Goal: Information Seeking & Learning: Check status

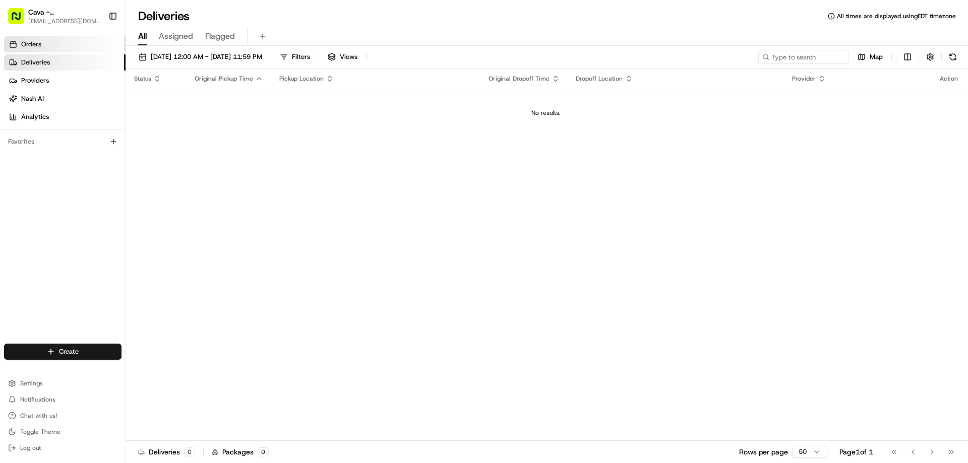
click at [67, 47] on link "Orders" at bounding box center [64, 44] width 121 height 16
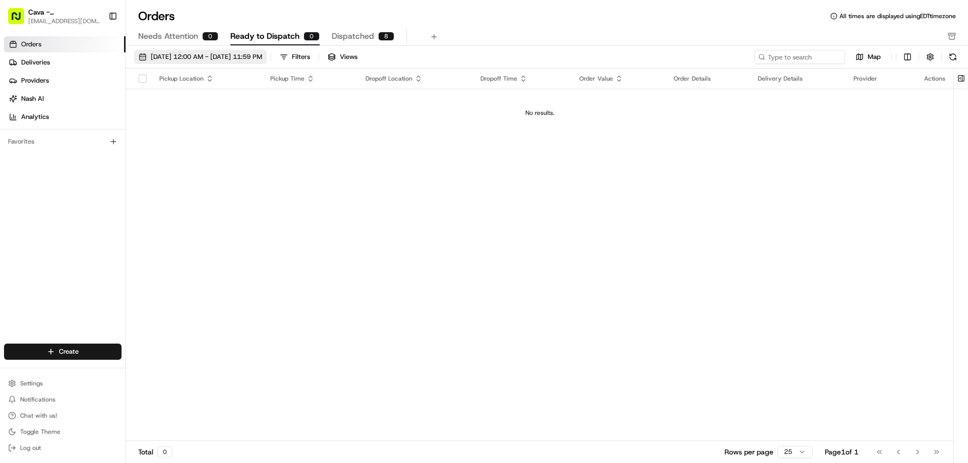
click at [160, 54] on span "[DATE] 12:00 AM - [DATE] 11:59 PM" at bounding box center [206, 56] width 111 height 9
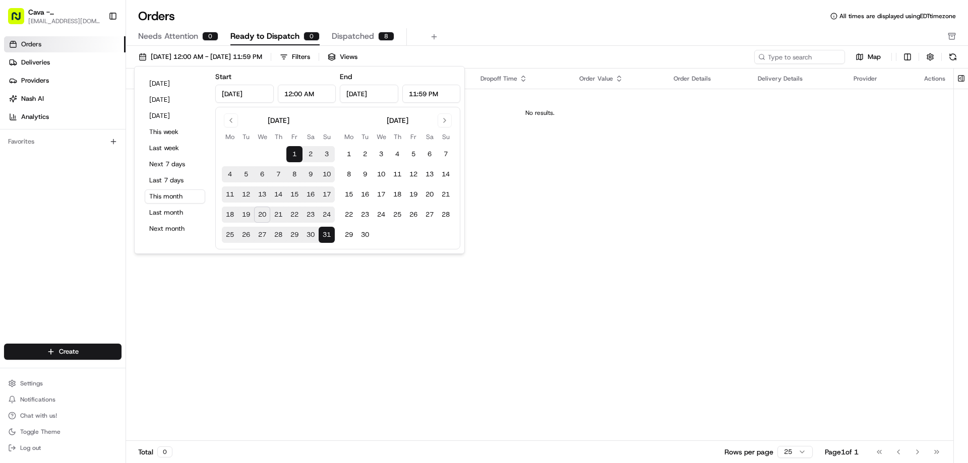
click at [260, 218] on button "20" at bounding box center [262, 215] width 16 height 16
type input "[DATE]"
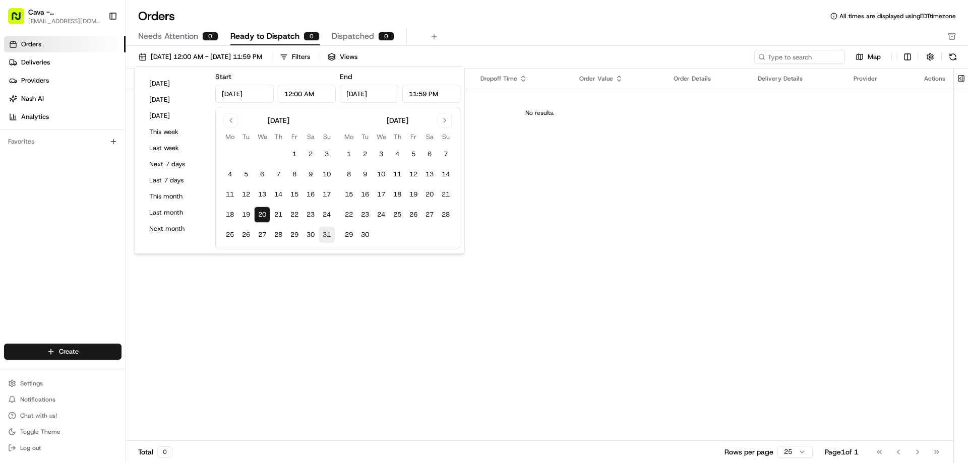
click at [326, 237] on button "31" at bounding box center [327, 235] width 16 height 16
type input "[DATE]"
click at [295, 300] on div "Pickup Location Pickup Time Dropoff Location Dropoff Time Order Value Order Det…" at bounding box center [539, 255] width 827 height 373
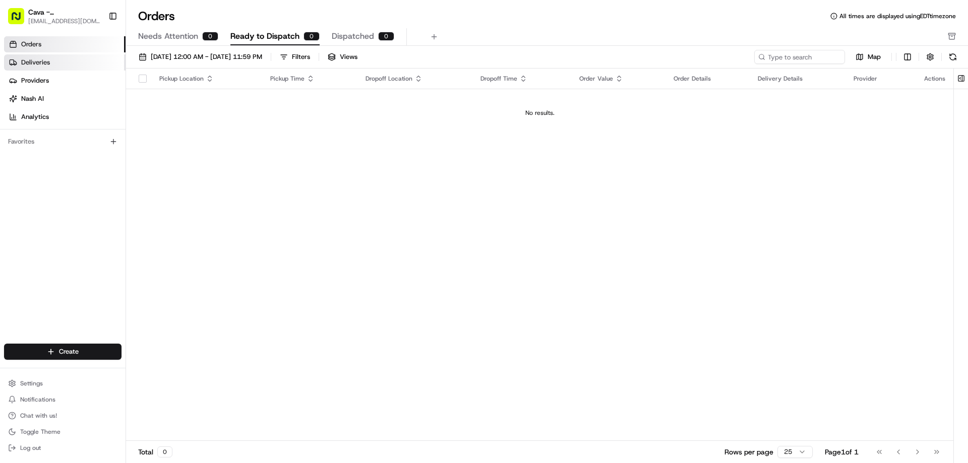
click at [65, 61] on link "Deliveries" at bounding box center [64, 62] width 121 height 16
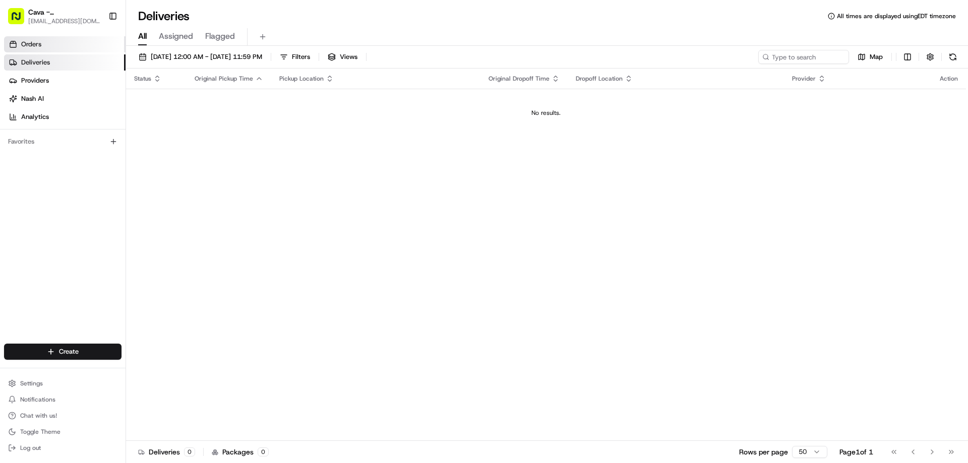
click at [68, 50] on link "Orders" at bounding box center [64, 44] width 121 height 16
click at [61, 43] on link "Orders" at bounding box center [64, 44] width 121 height 16
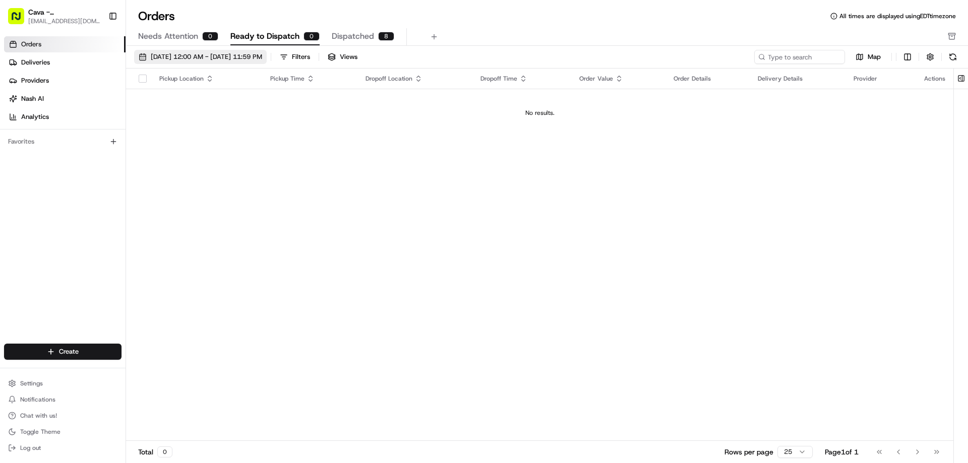
click at [221, 61] on button "[DATE] 12:00 AM - [DATE] 11:59 PM" at bounding box center [200, 57] width 133 height 14
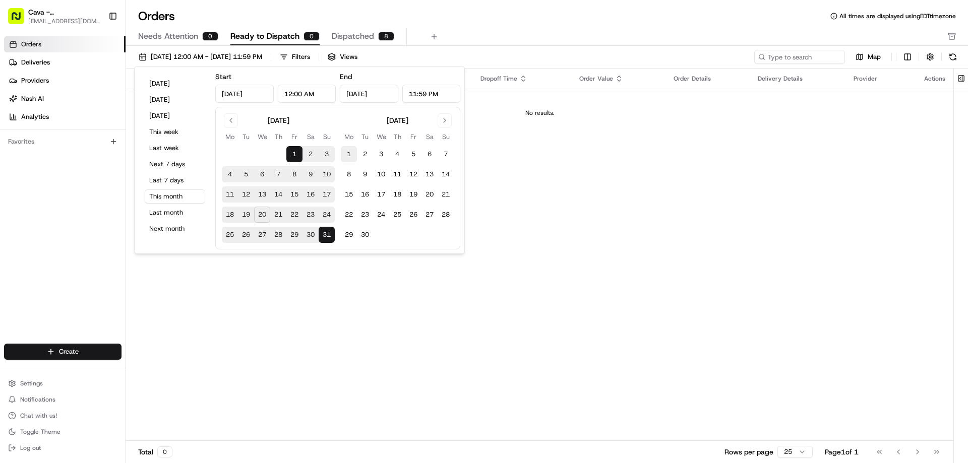
click at [349, 150] on button "1" at bounding box center [349, 154] width 16 height 16
type input "[DATE]"
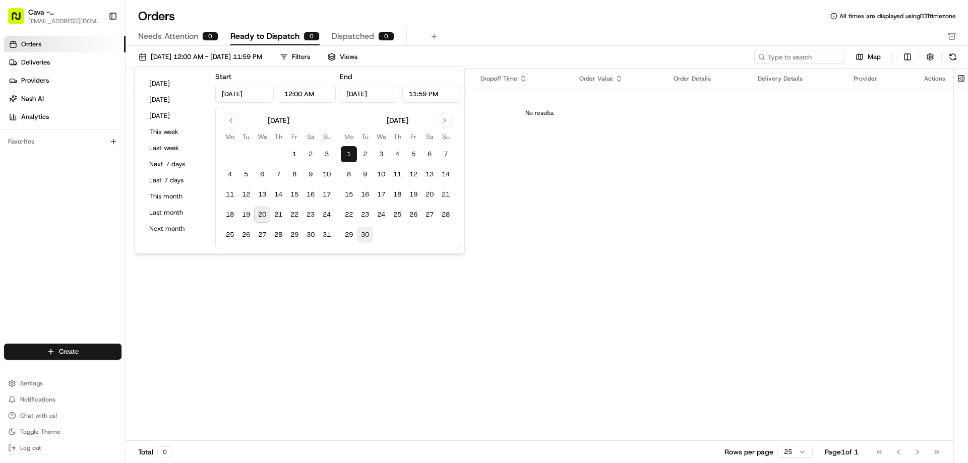
click at [360, 238] on button "30" at bounding box center [365, 235] width 16 height 16
type input "Sep 30, 2025"
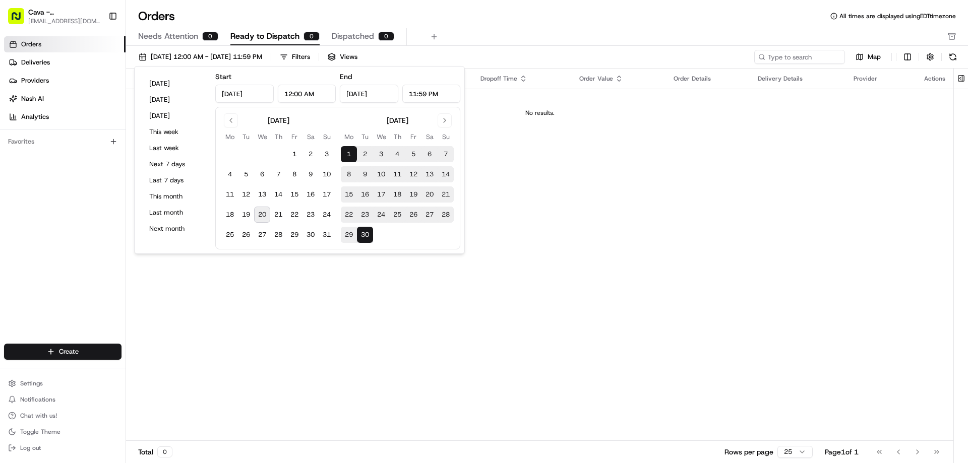
click at [338, 283] on div "Pickup Location Pickup Time Dropoff Location Dropoff Time Order Value Order Det…" at bounding box center [539, 255] width 827 height 373
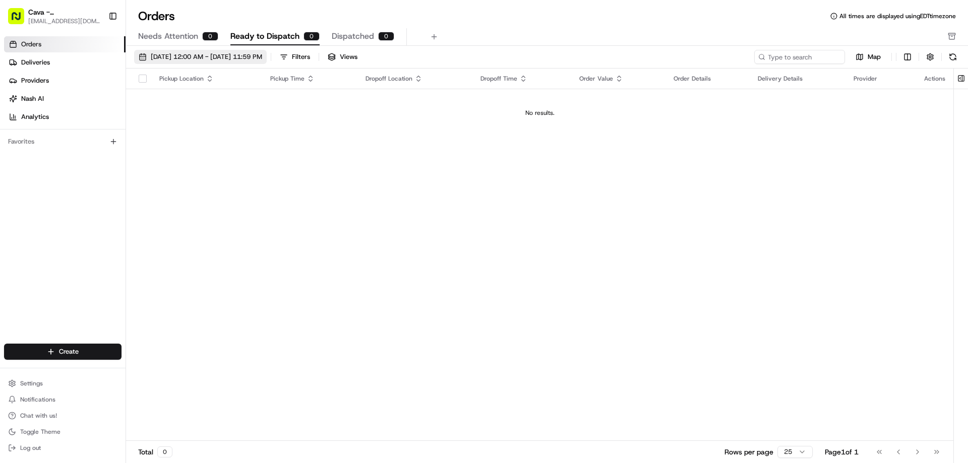
click at [253, 52] on button "09/01/2025 12:00 AM - 09/30/2025 11:59 PM" at bounding box center [200, 57] width 133 height 14
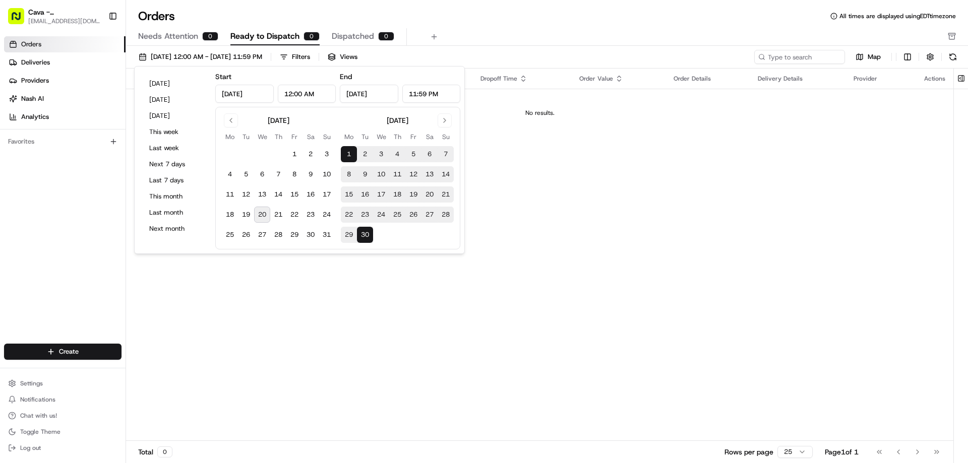
click at [263, 207] on button "20" at bounding box center [262, 215] width 16 height 16
type input "[DATE]"
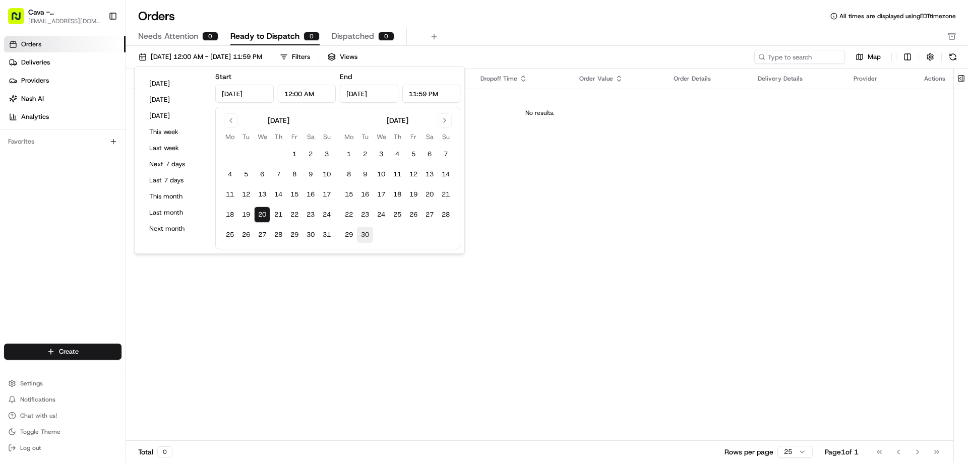
click at [367, 231] on button "30" at bounding box center [365, 235] width 16 height 16
type input "Sep 30, 2025"
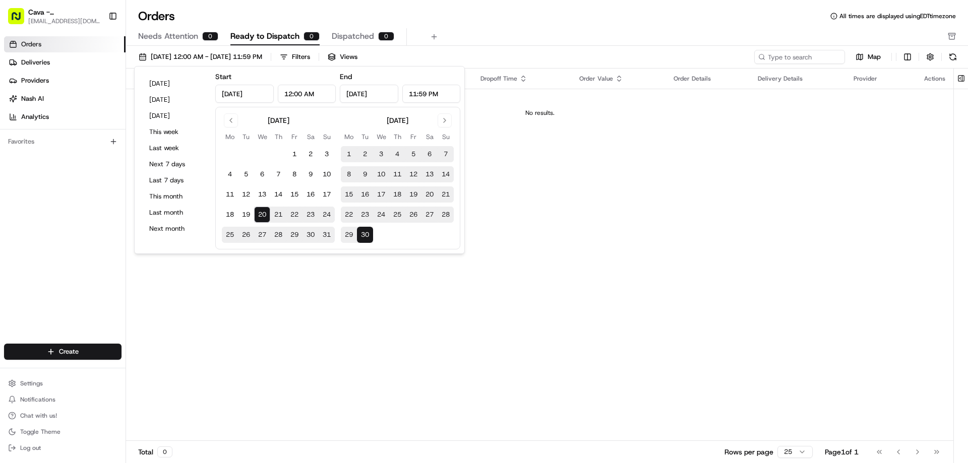
click at [344, 290] on div "Pickup Location Pickup Time Dropoff Location Dropoff Time Order Value Order Det…" at bounding box center [539, 255] width 827 height 373
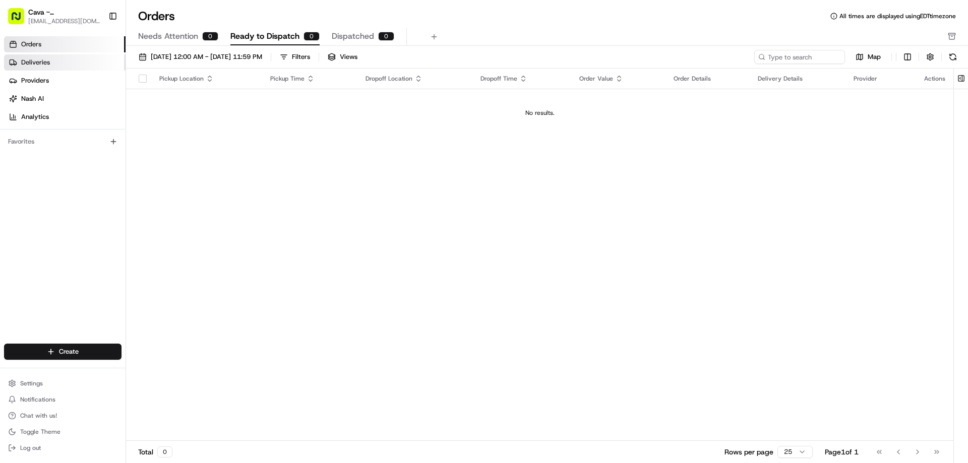
click at [76, 65] on link "Deliveries" at bounding box center [64, 62] width 121 height 16
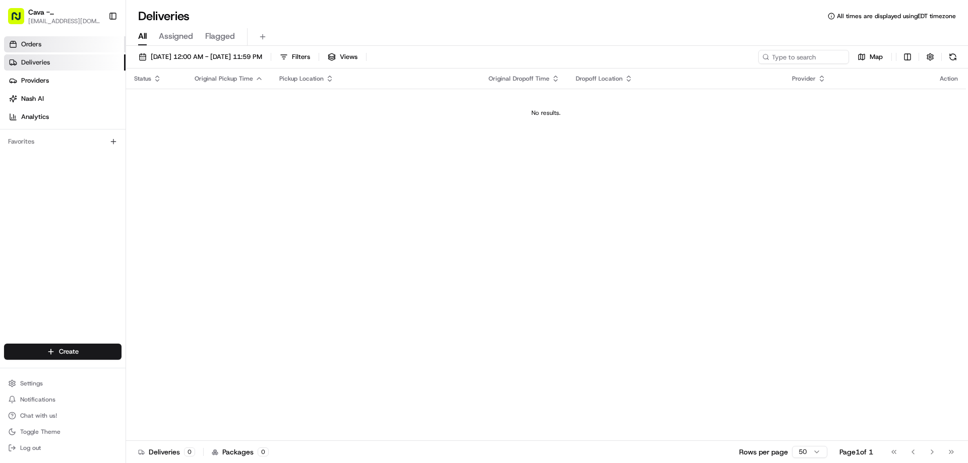
click at [80, 49] on link "Orders" at bounding box center [64, 44] width 121 height 16
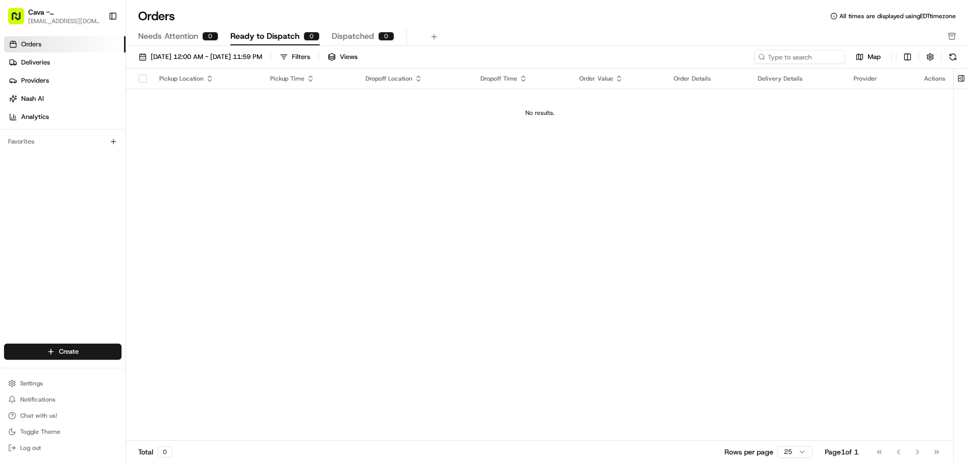
click at [143, 78] on button "button" at bounding box center [143, 79] width 8 height 8
